Goal: Task Accomplishment & Management: Manage account settings

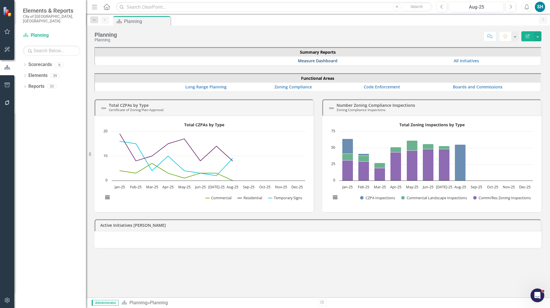
click at [308, 62] on link "Measure Dashboard" at bounding box center [318, 60] width 40 height 5
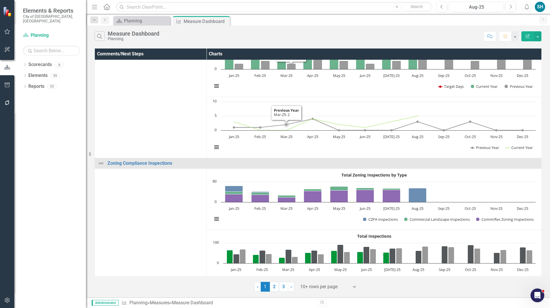
scroll to position [492, 0]
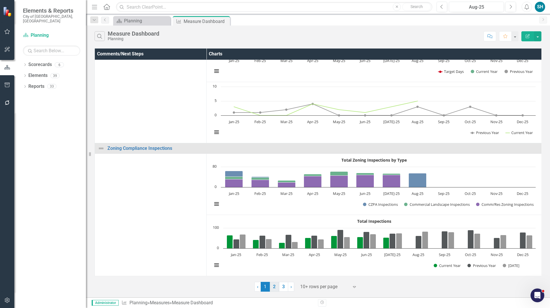
click at [275, 284] on link "2" at bounding box center [274, 286] width 9 height 10
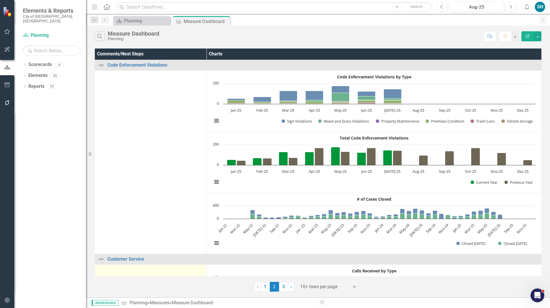
scroll to position [143, 0]
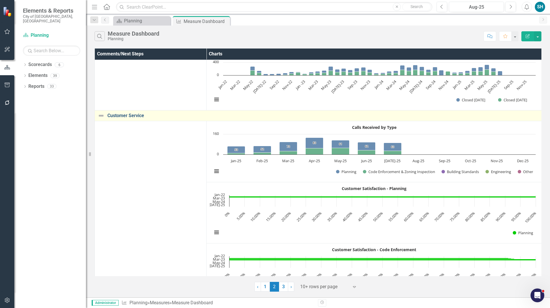
click at [130, 114] on link "Customer Service" at bounding box center [322, 115] width 431 height 5
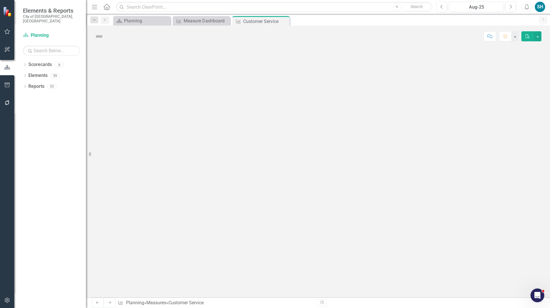
click at [130, 114] on div at bounding box center [318, 172] width 464 height 250
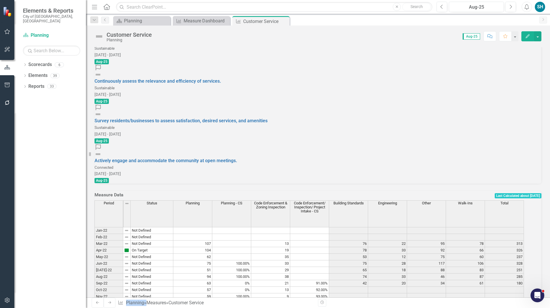
scroll to position [873, 0]
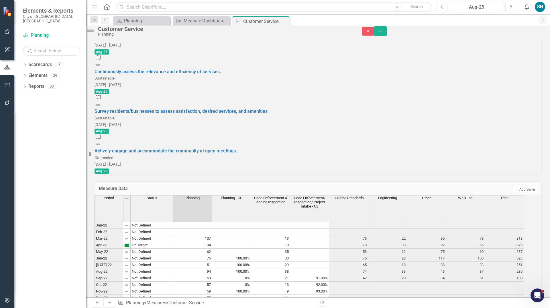
type textarea "73"
type textarea "33"
click at [387, 36] on button "Save" at bounding box center [380, 31] width 13 height 10
